Goal: Task Accomplishment & Management: Complete application form

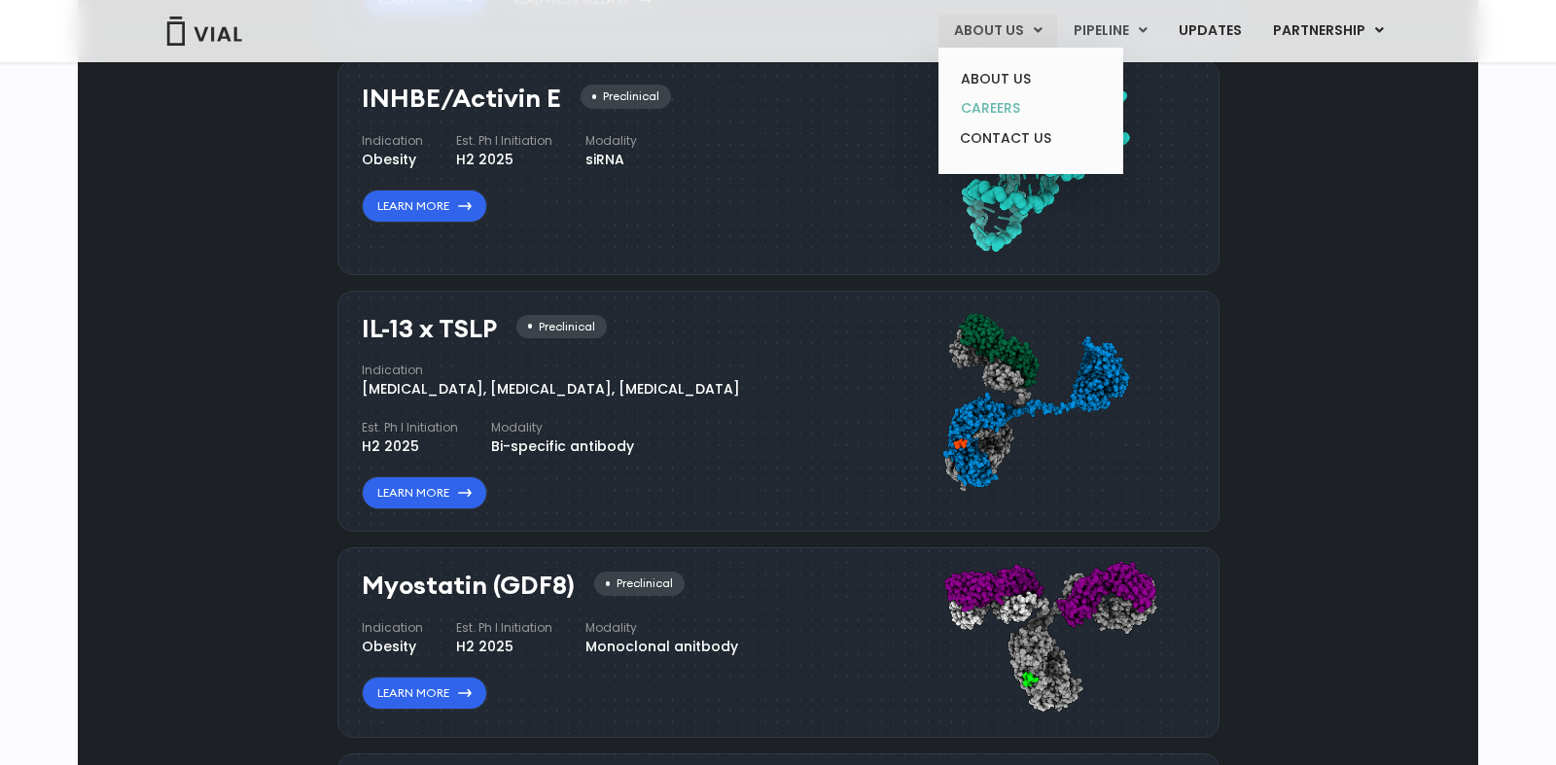
scroll to position [1663, 0]
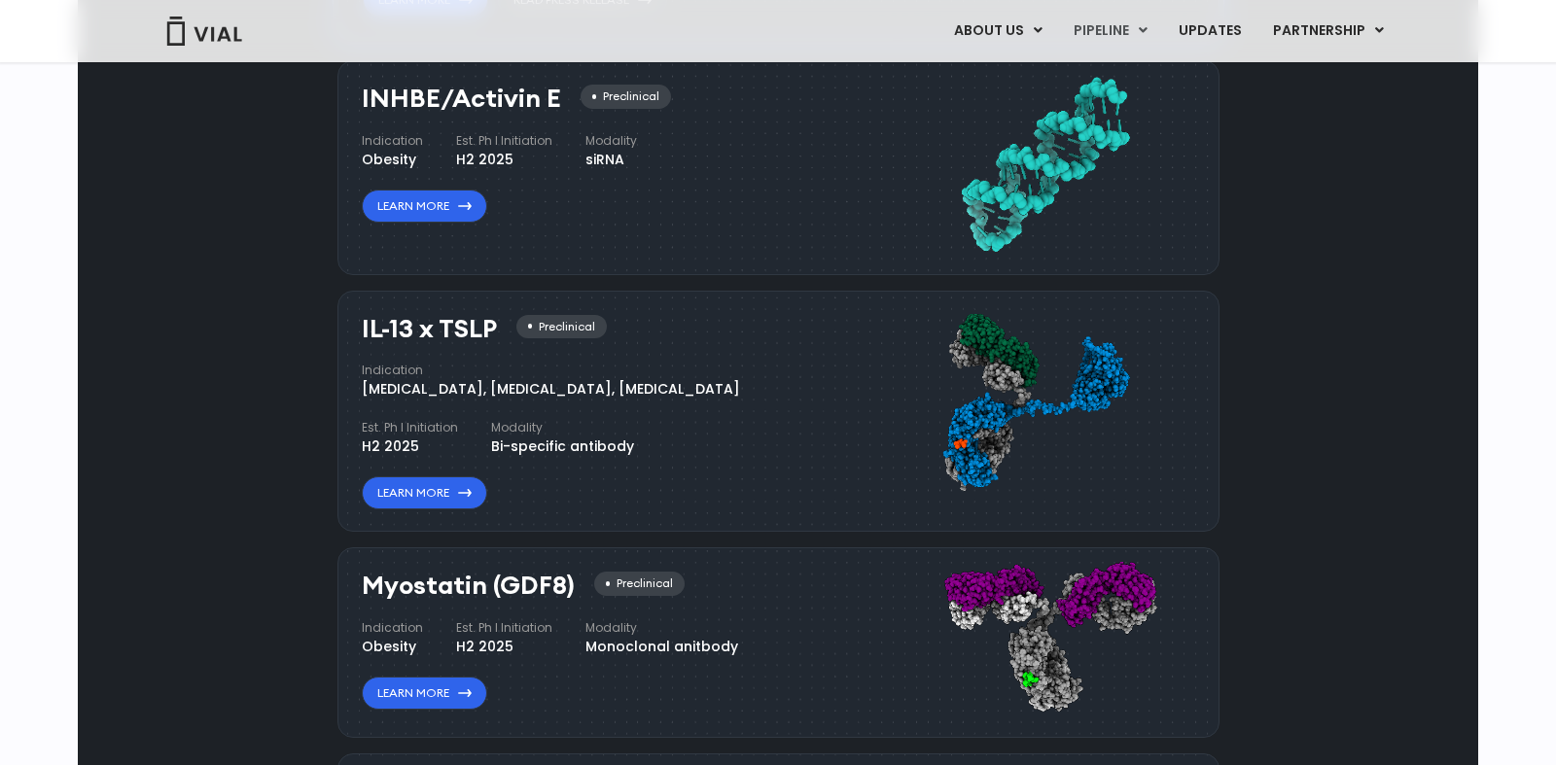
click at [257, 220] on div "Pipeline Now recruiting sites globally We're opening enrollment for sites commi…" at bounding box center [777, 283] width 1355 height 1439
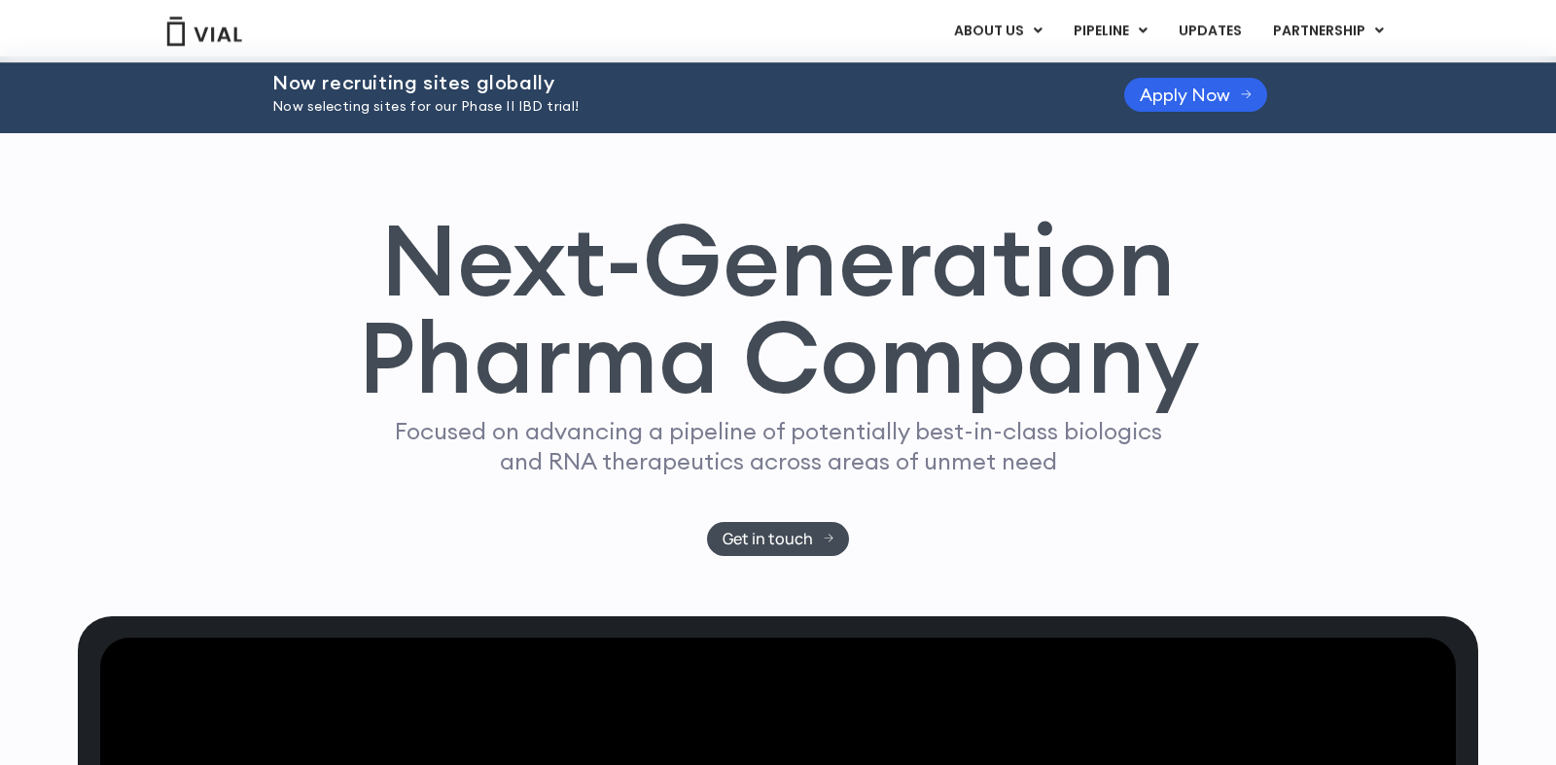
scroll to position [0, 0]
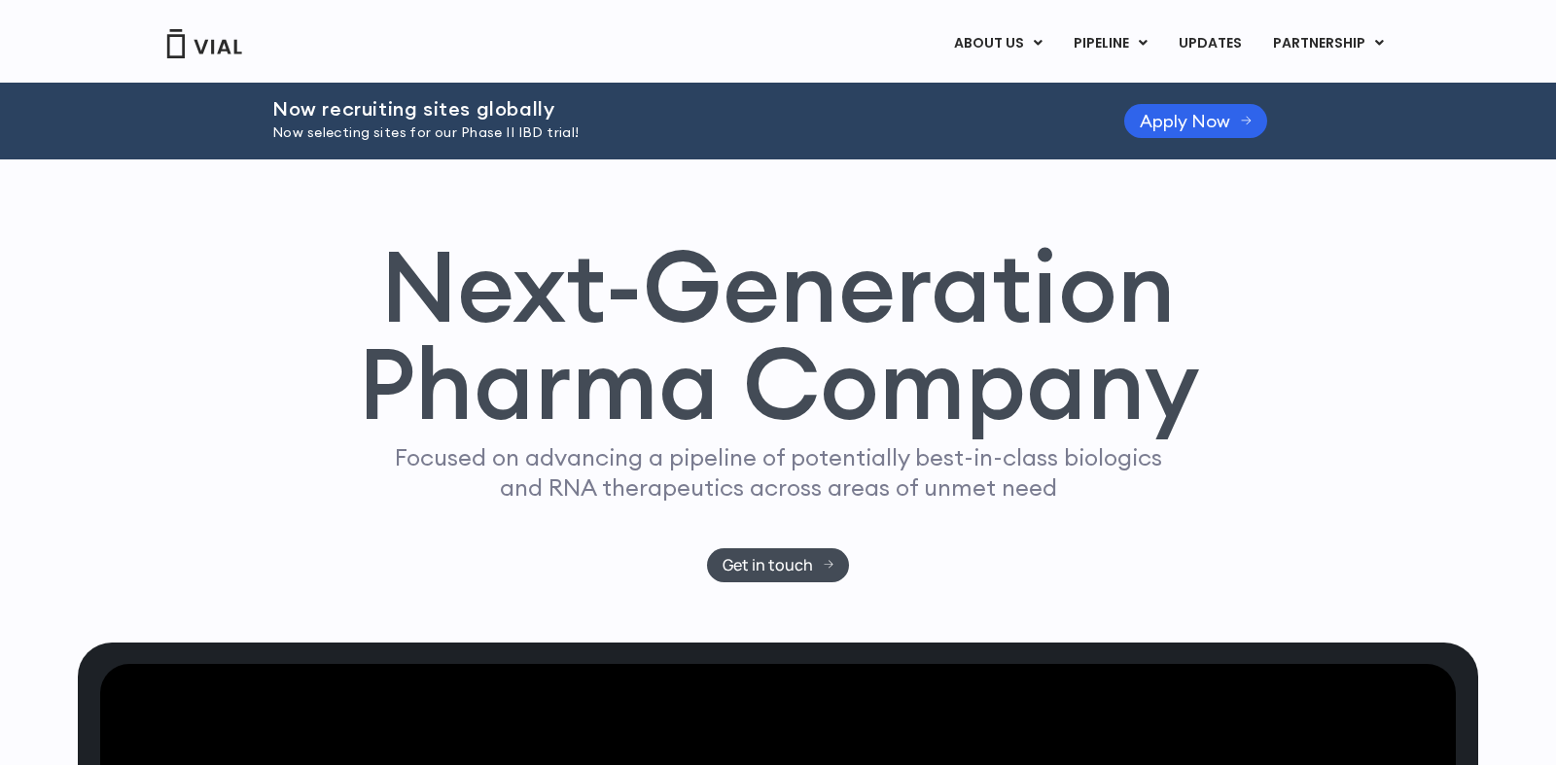
click at [453, 123] on p "Now selecting sites for our Phase II IBD trial!" at bounding box center [673, 133] width 803 height 21
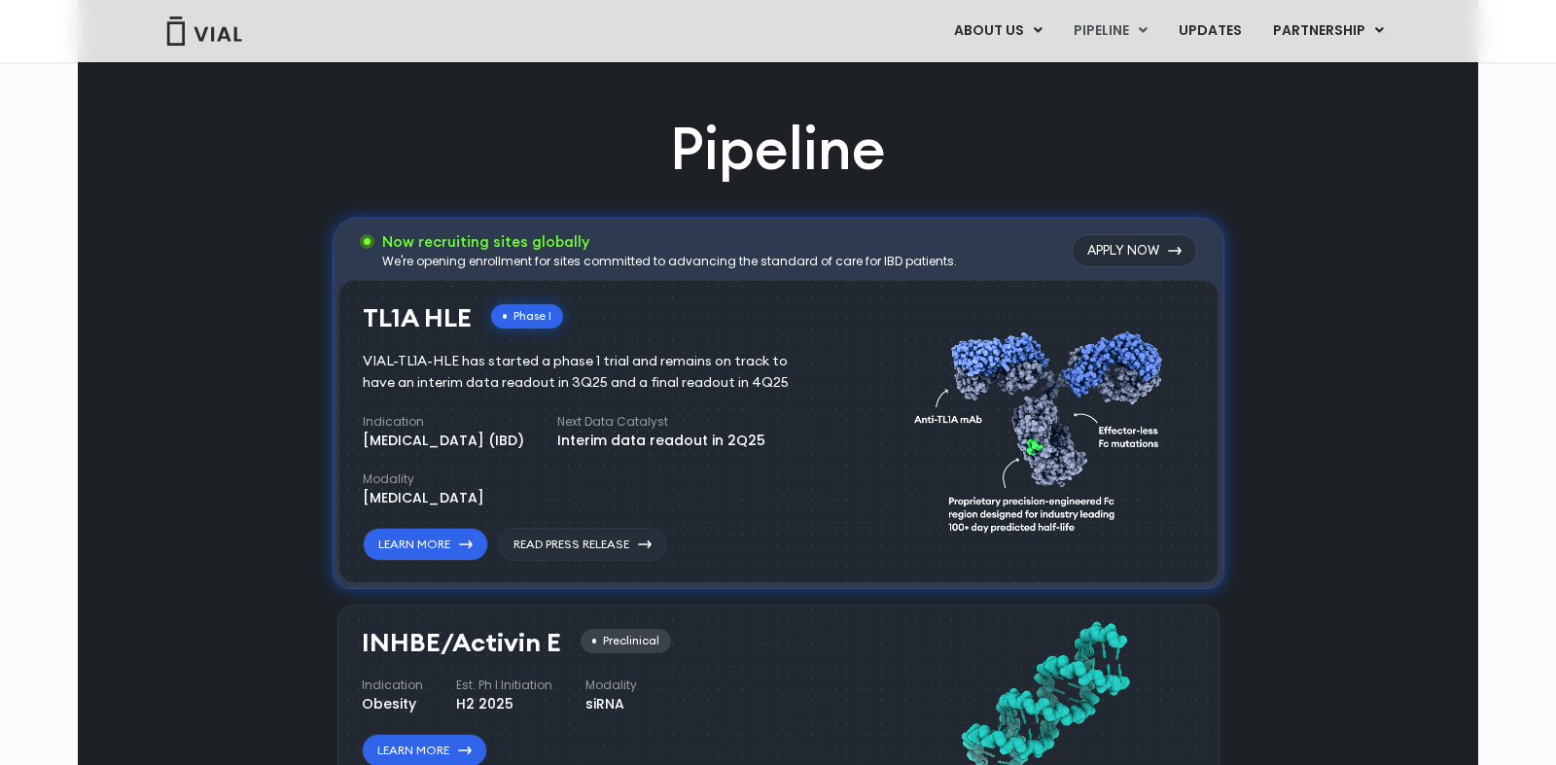
scroll to position [1053, 0]
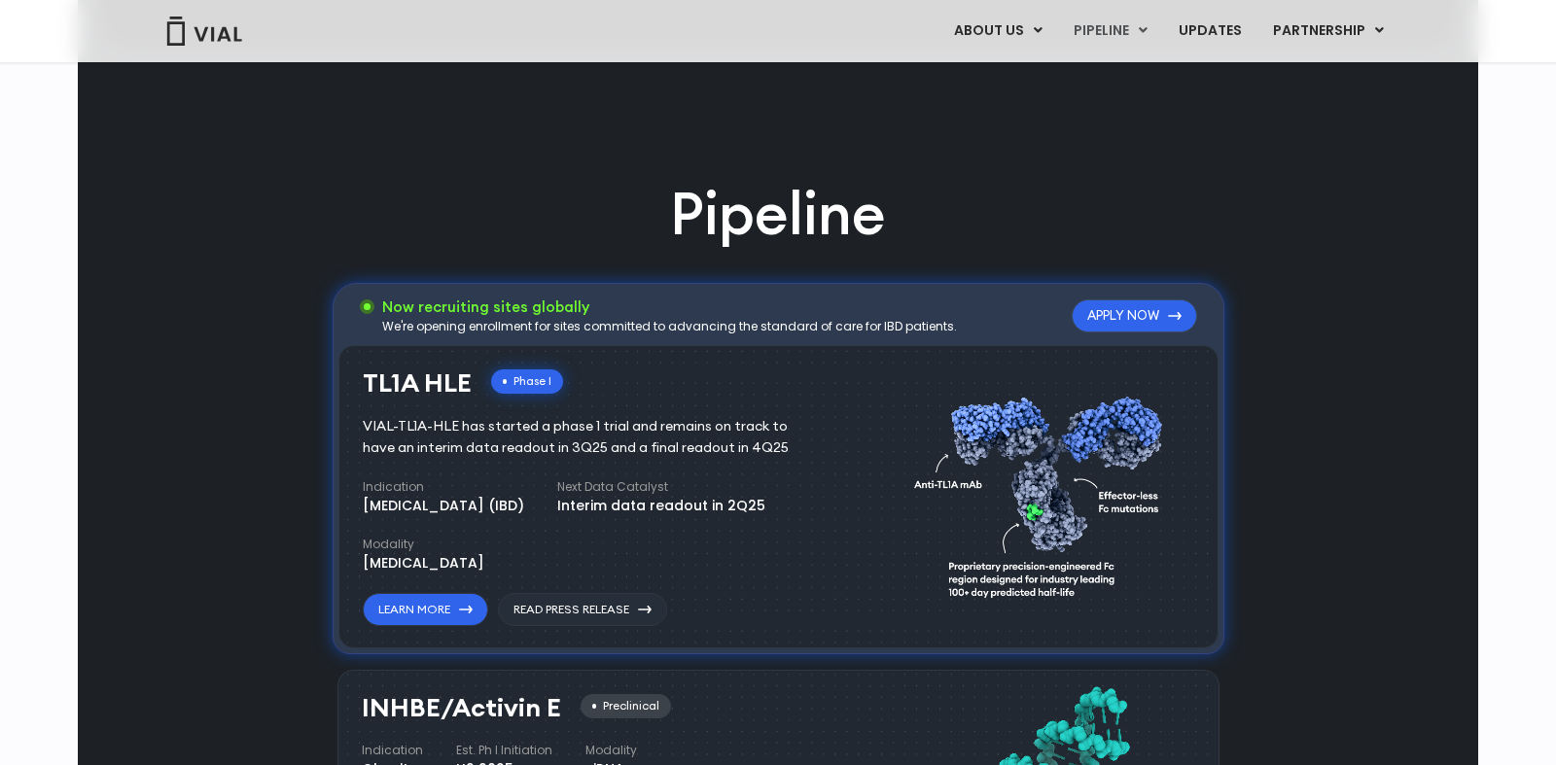
click at [1130, 312] on link "Apply Now" at bounding box center [1133, 315] width 125 height 33
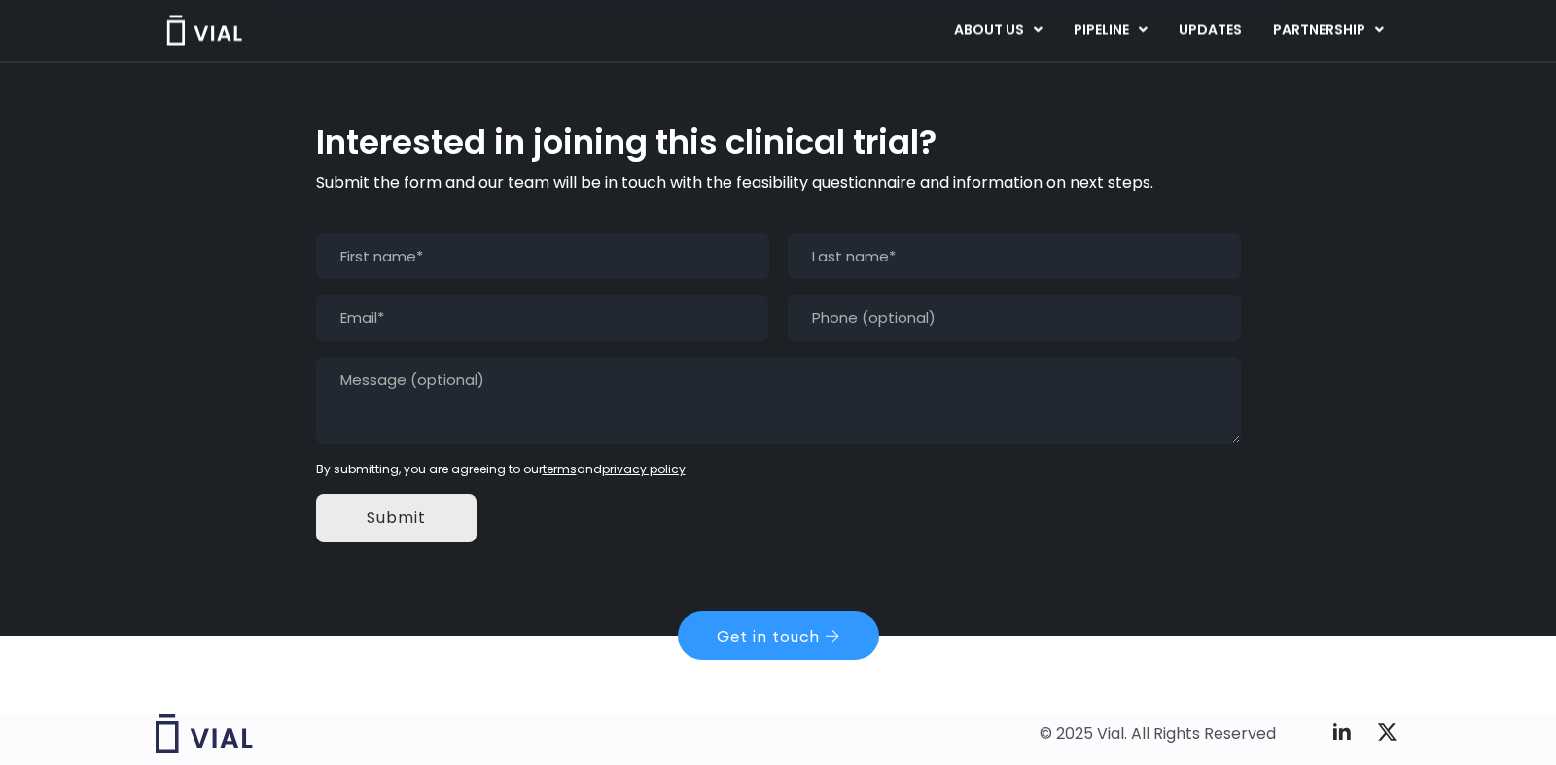
scroll to position [1851, 0]
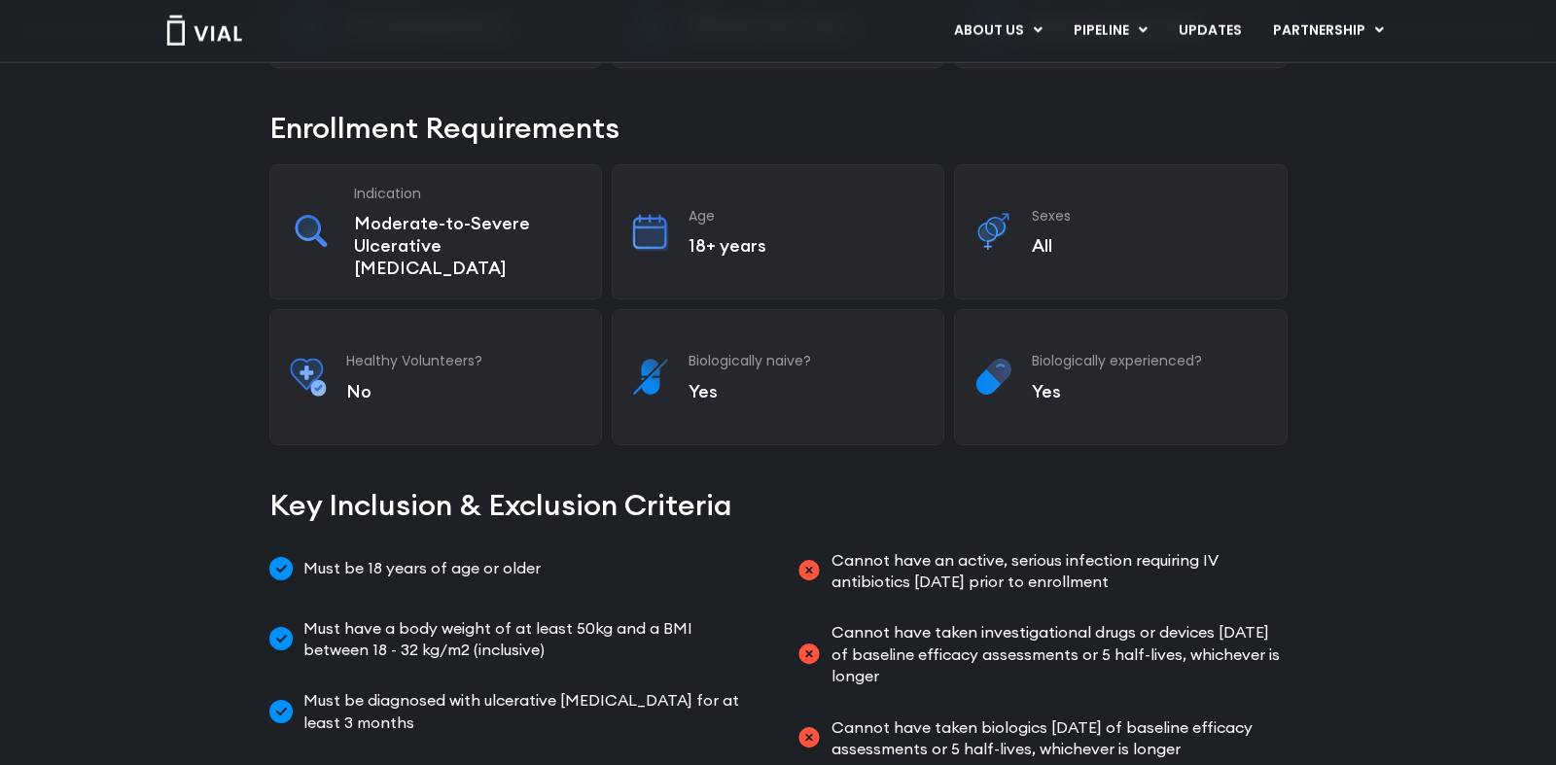
scroll to position [569, 0]
